Goal: Obtain resource: Obtain resource

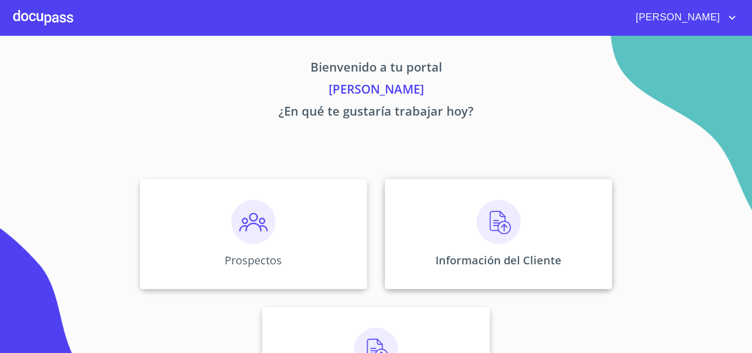
click at [501, 229] on img at bounding box center [499, 222] width 44 height 44
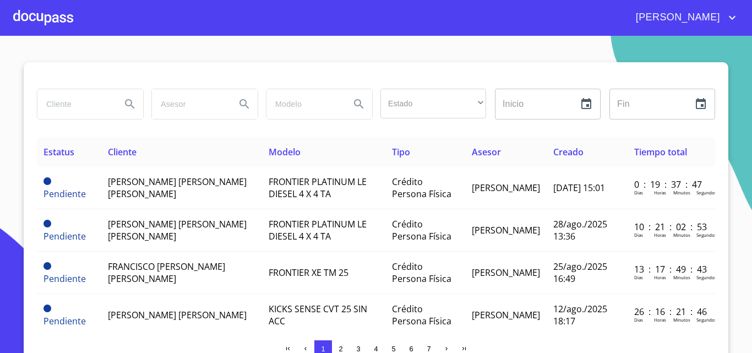
click at [92, 100] on input "search" at bounding box center [74, 104] width 75 height 30
type input "dulce [PERSON_NAME] [PERSON_NAME]"
click at [127, 98] on icon "Search" at bounding box center [129, 103] width 13 height 13
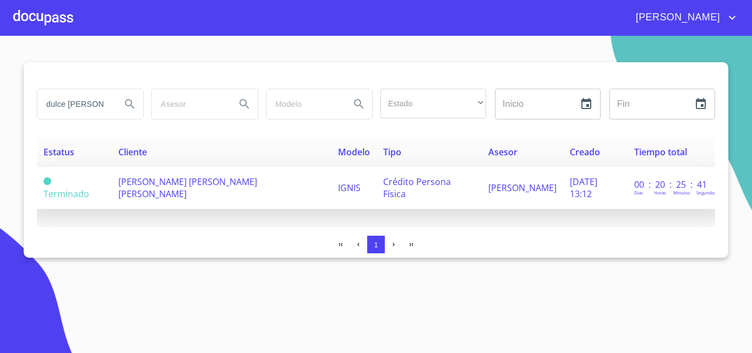
click at [173, 187] on span "[PERSON_NAME] [PERSON_NAME] [PERSON_NAME]" at bounding box center [187, 188] width 139 height 24
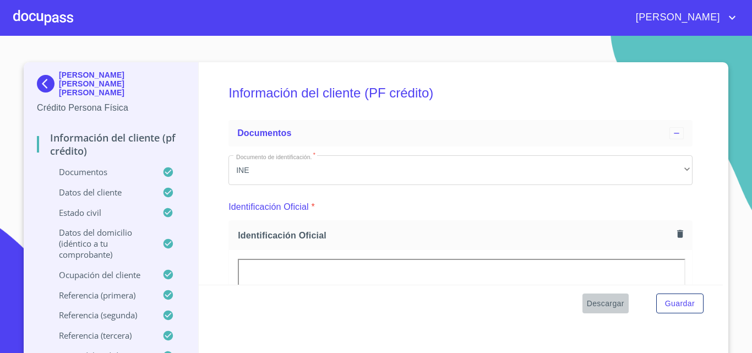
click at [605, 302] on span "Descargar" at bounding box center [605, 304] width 37 height 14
